Goal: Browse casually

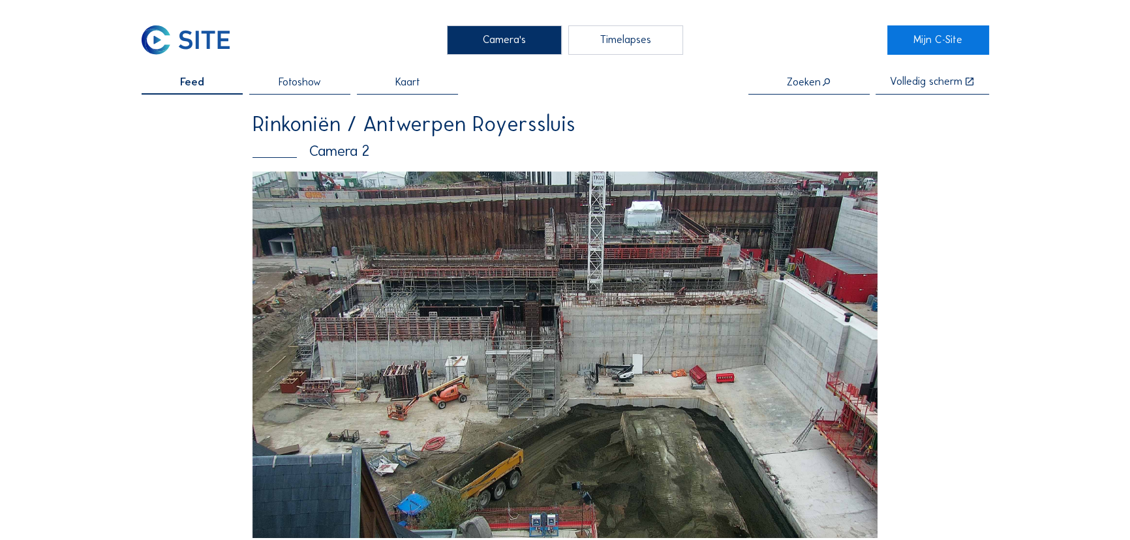
scroll to position [118, 0]
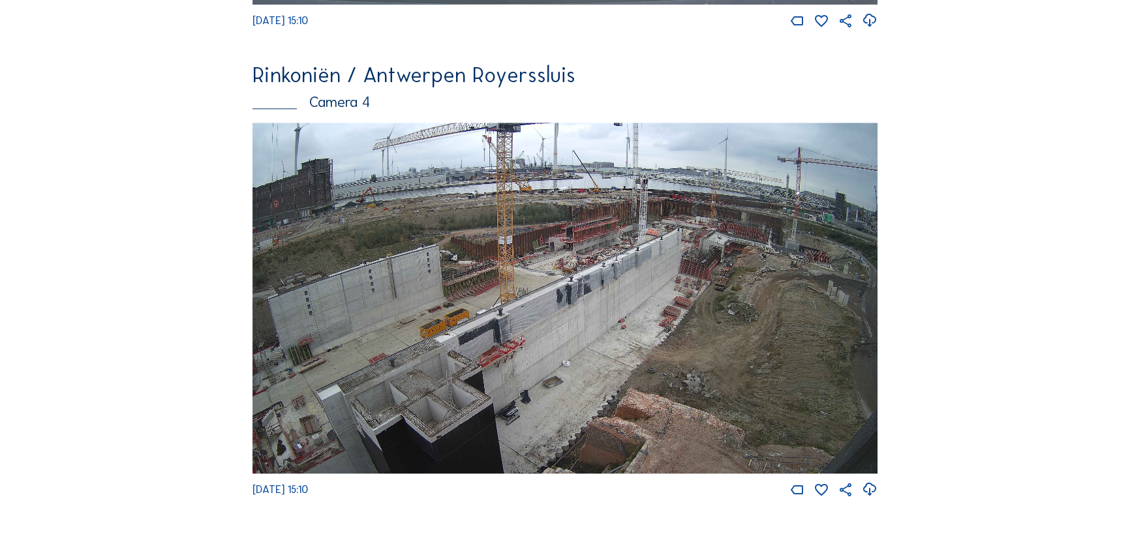
scroll to position [2016, 0]
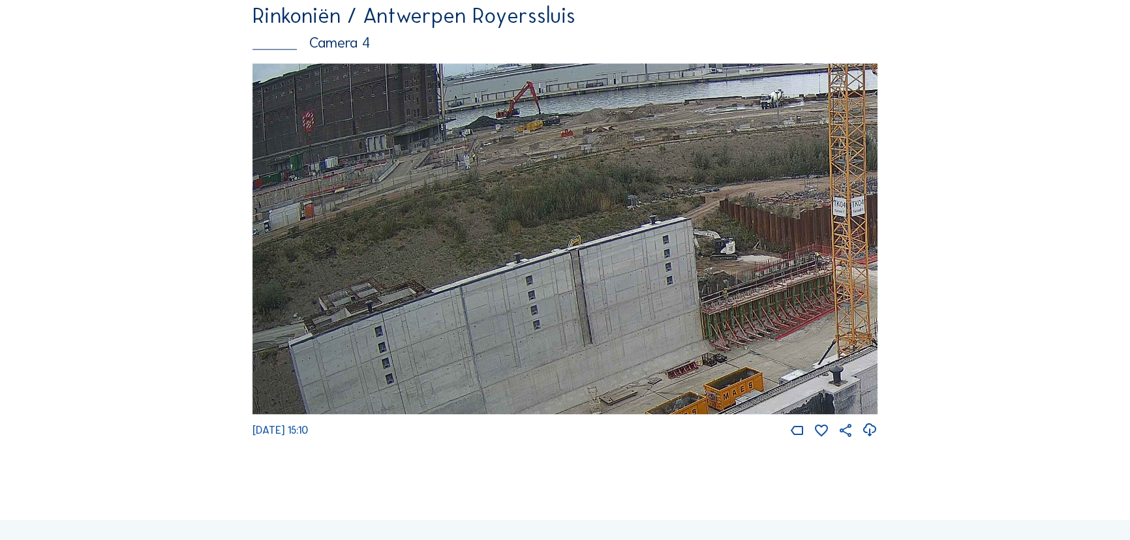
drag, startPoint x: 441, startPoint y: 307, endPoint x: 839, endPoint y: 352, distance: 400.5
click at [839, 352] on img at bounding box center [564, 239] width 625 height 352
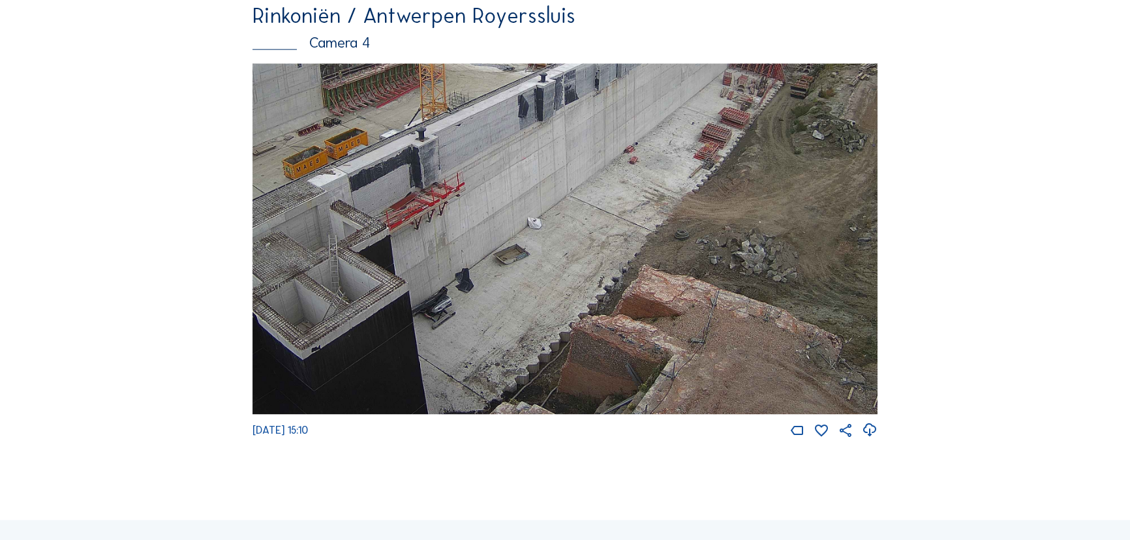
drag, startPoint x: 757, startPoint y: 320, endPoint x: 498, endPoint y: 123, distance: 325.9
click at [498, 123] on img at bounding box center [564, 239] width 625 height 352
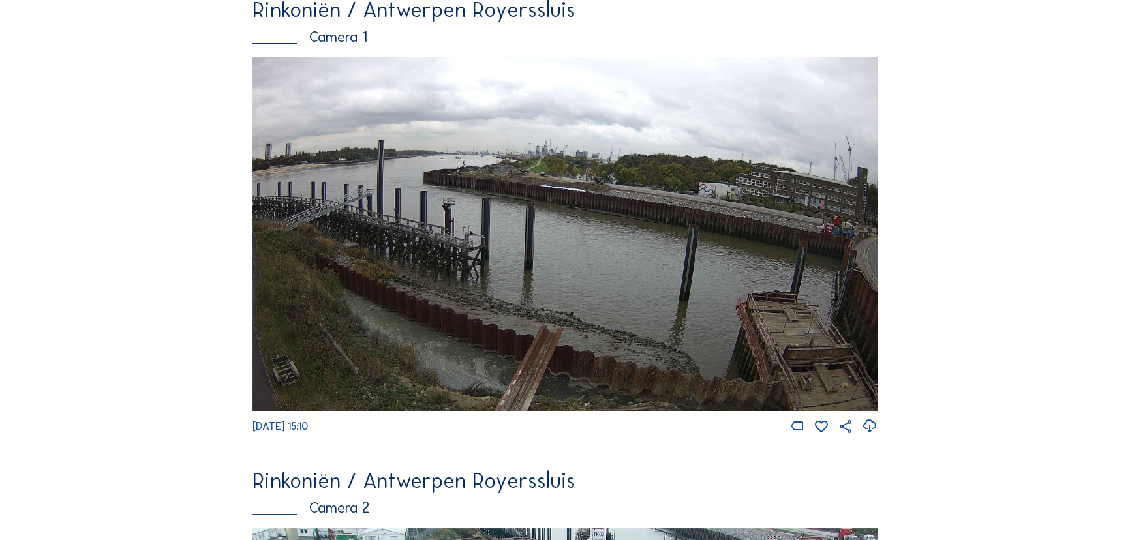
scroll to position [119, 0]
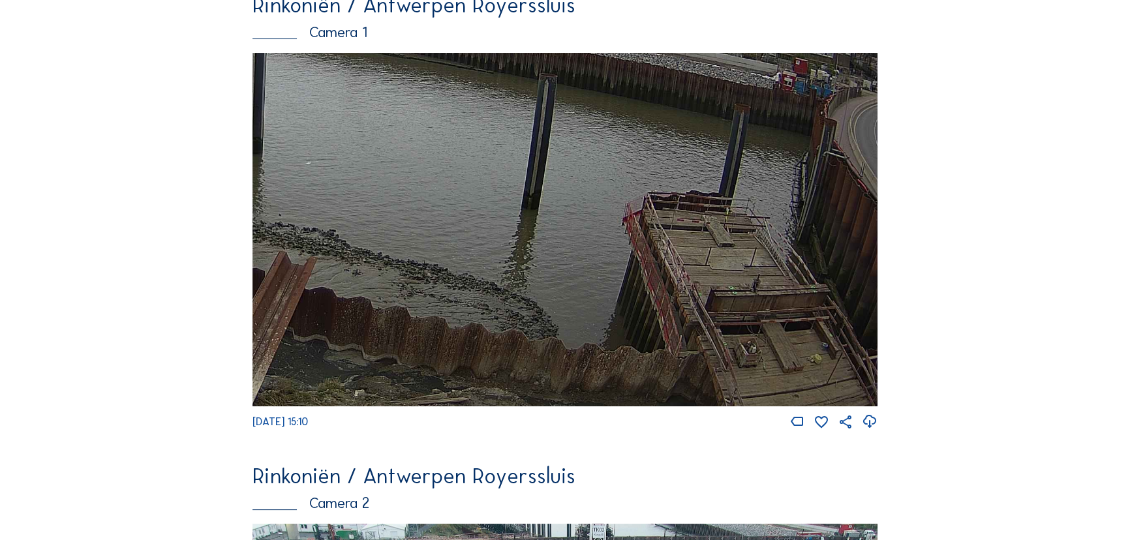
drag, startPoint x: 819, startPoint y: 355, endPoint x: 584, endPoint y: 266, distance: 250.4
click at [584, 266] on img at bounding box center [564, 230] width 625 height 354
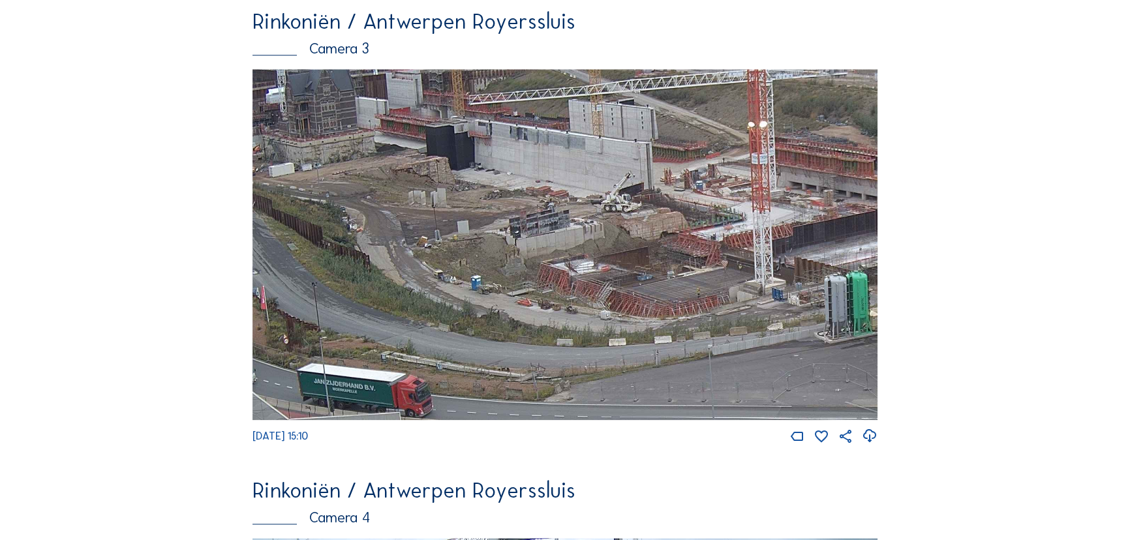
scroll to position [1542, 0]
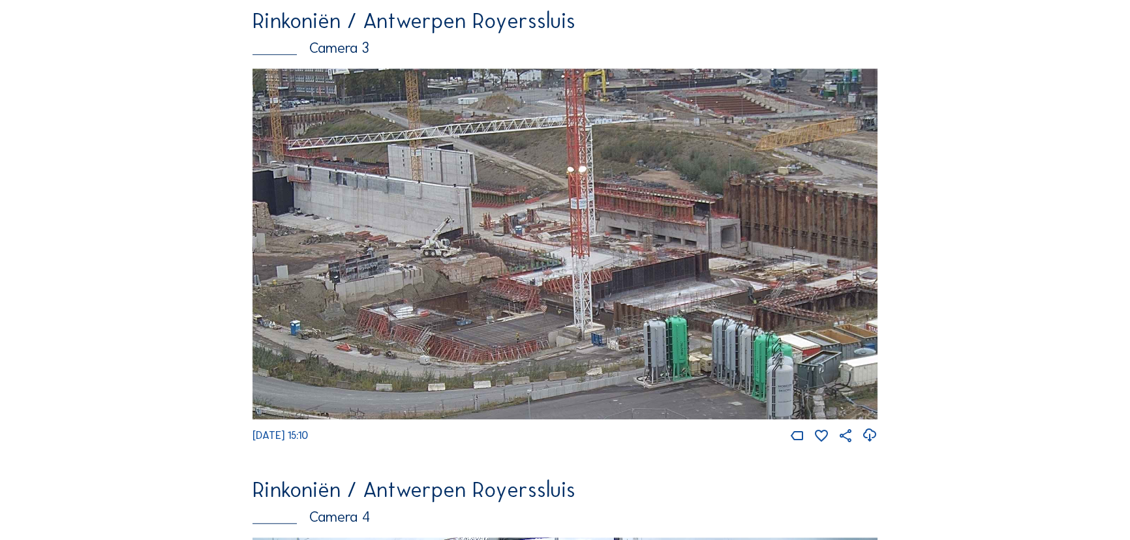
drag, startPoint x: 742, startPoint y: 287, endPoint x: 561, endPoint y: 333, distance: 186.3
click at [561, 333] on img at bounding box center [564, 244] width 625 height 352
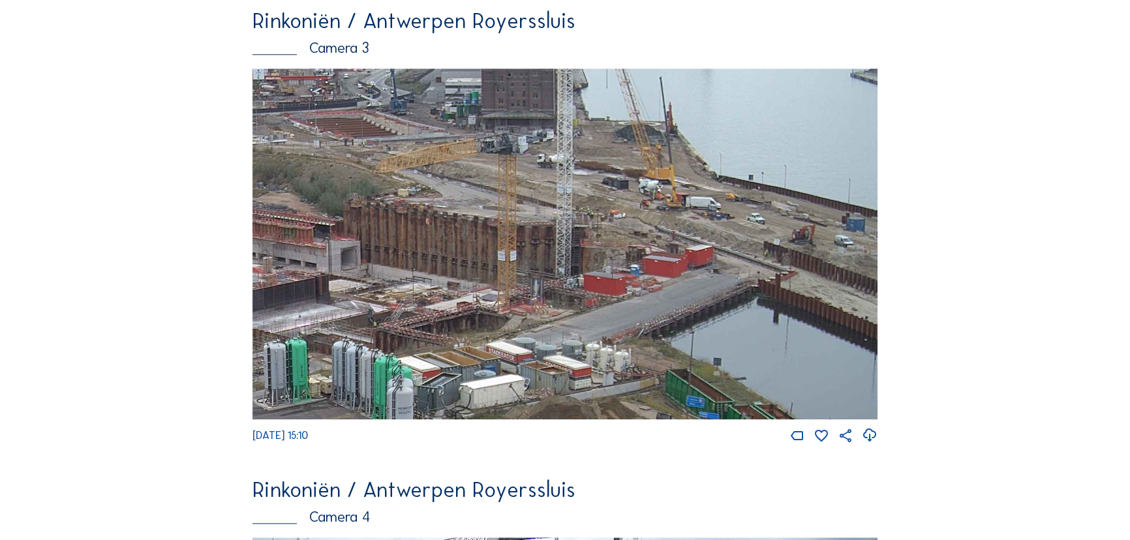
drag, startPoint x: 737, startPoint y: 293, endPoint x: 196, endPoint y: 315, distance: 541.1
drag, startPoint x: 597, startPoint y: 248, endPoint x: 560, endPoint y: 297, distance: 61.0
click at [560, 297] on img at bounding box center [564, 244] width 625 height 352
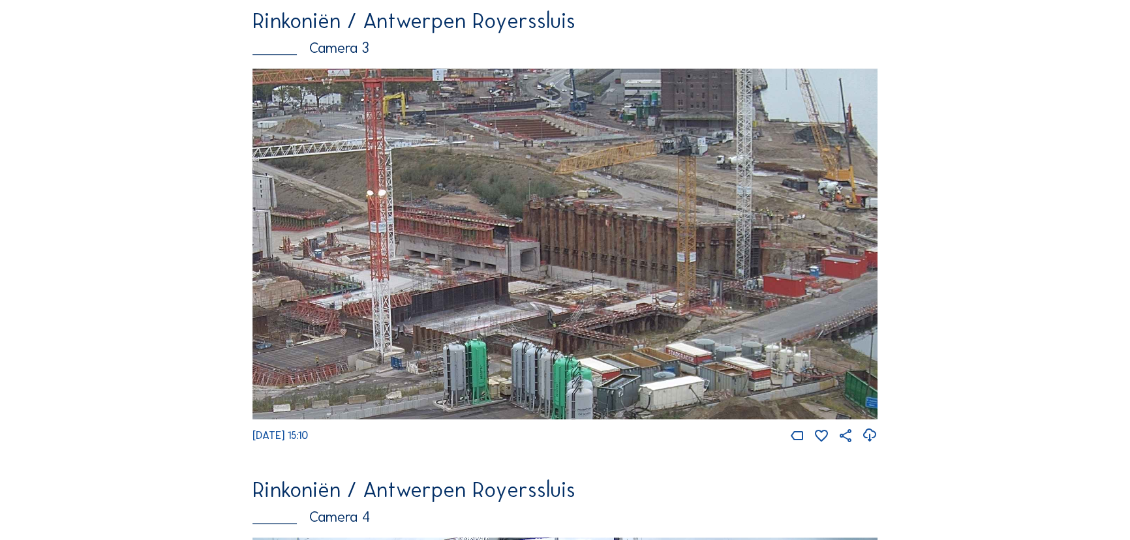
drag, startPoint x: 522, startPoint y: 216, endPoint x: 701, endPoint y: 366, distance: 233.8
click at [701, 366] on img at bounding box center [564, 244] width 625 height 352
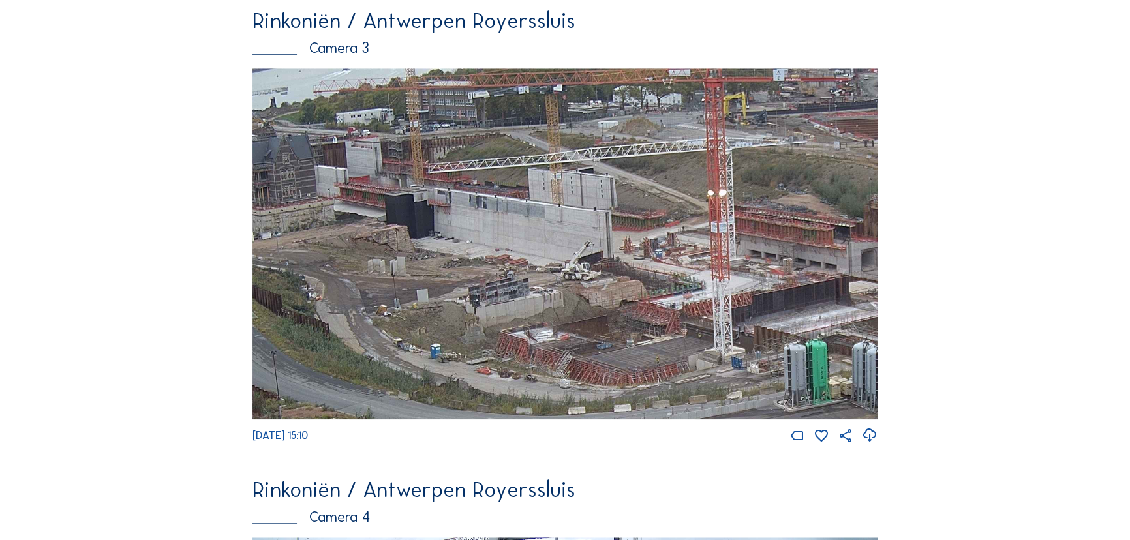
drag, startPoint x: 437, startPoint y: 303, endPoint x: 777, endPoint y: 338, distance: 342.2
click at [777, 338] on img at bounding box center [564, 244] width 625 height 352
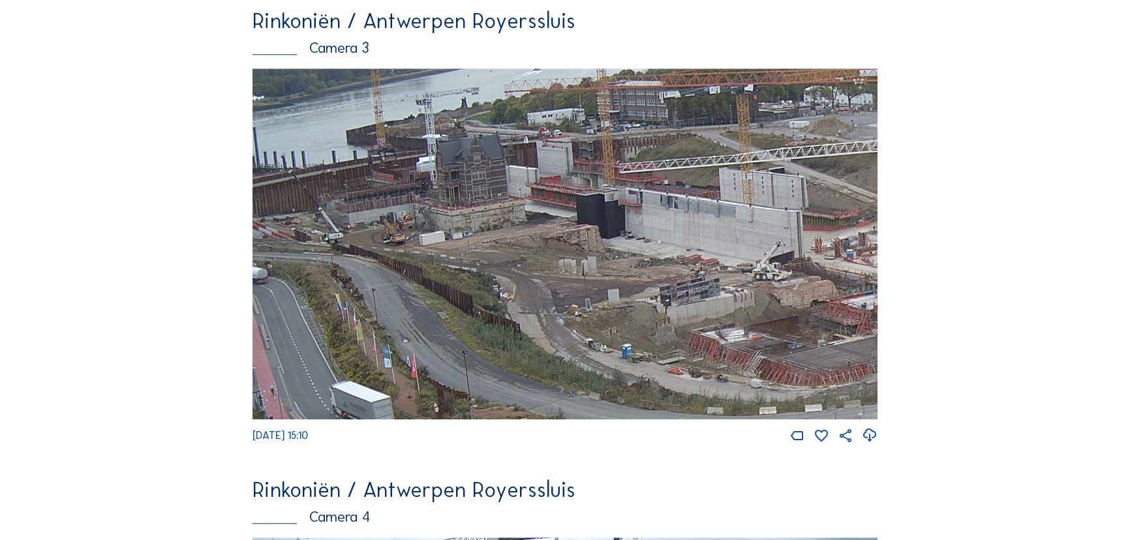
drag, startPoint x: 466, startPoint y: 317, endPoint x: 730, endPoint y: 397, distance: 276.1
click at [730, 397] on img at bounding box center [564, 244] width 625 height 352
